Goal: Task Accomplishment & Management: Manage account settings

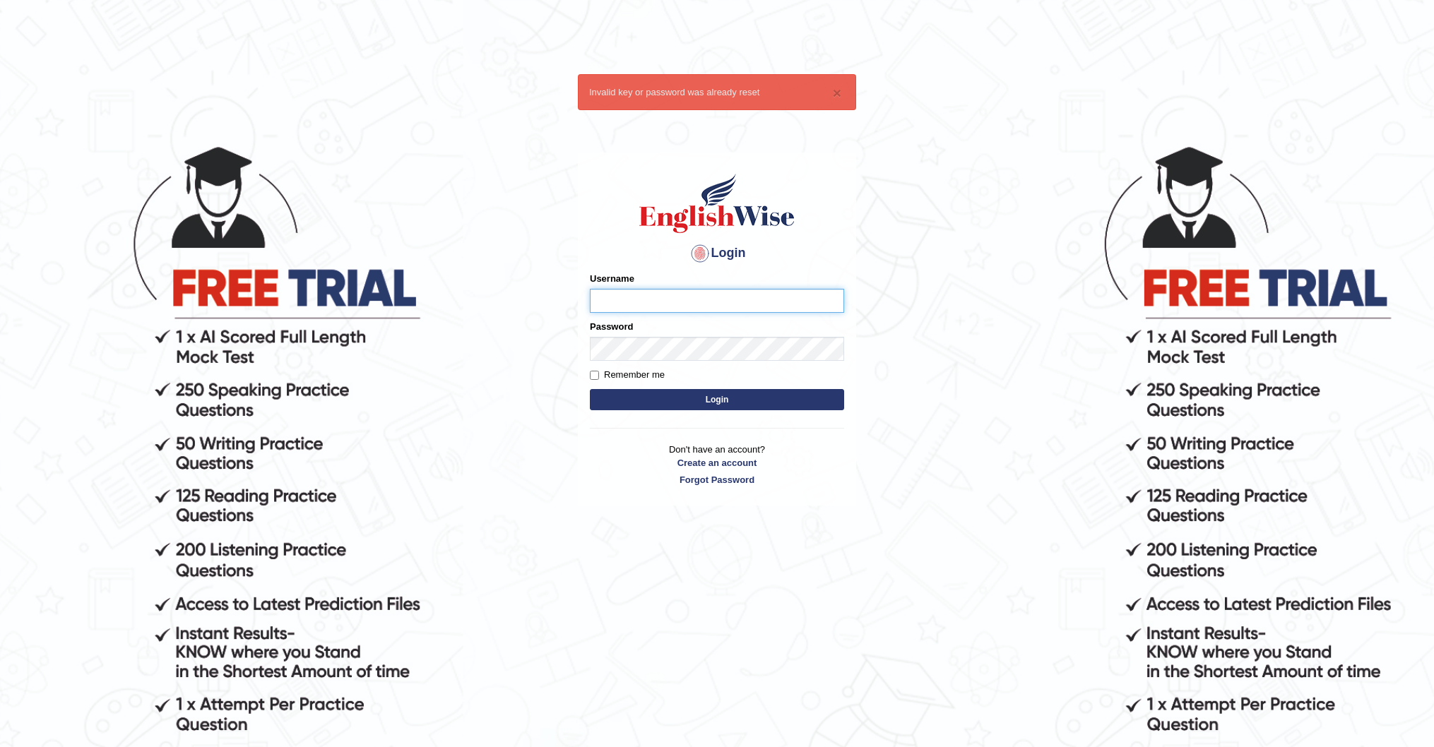
type input "Kparmar"
click at [638, 401] on button "Login" at bounding box center [717, 399] width 254 height 21
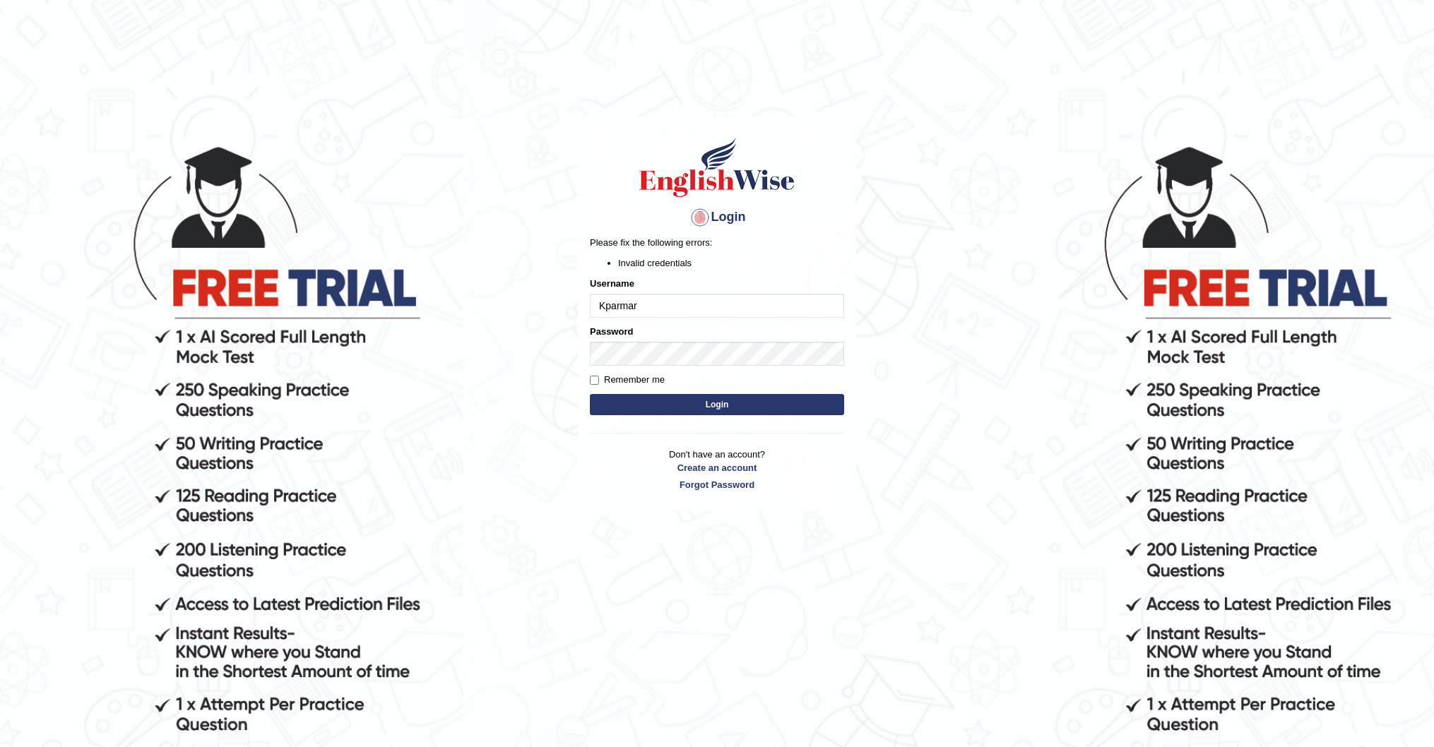
click at [1020, 407] on body "Login Please fix the following errors: Invalid credentials Username Kparmar Pas…" at bounding box center [717, 445] width 1434 height 747
click at [677, 414] on button "Login" at bounding box center [717, 404] width 254 height 21
